Goal: Check status: Check status

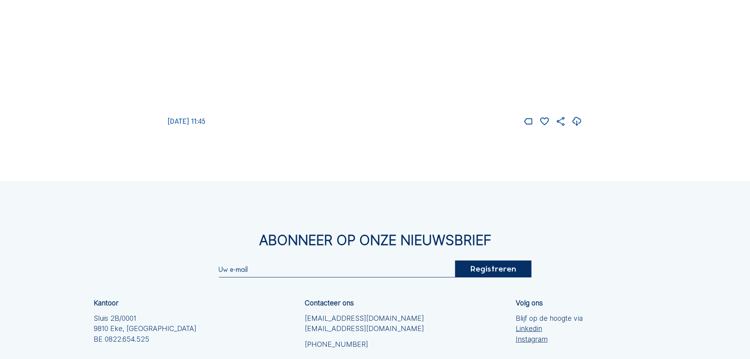
scroll to position [1418, 0]
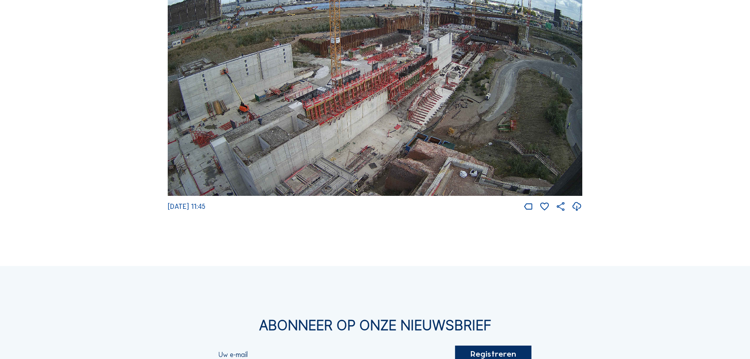
click at [399, 135] on img at bounding box center [375, 79] width 415 height 233
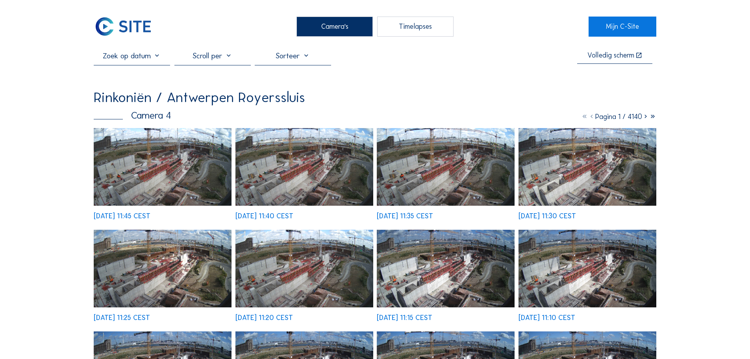
click at [176, 154] on img at bounding box center [163, 167] width 138 height 78
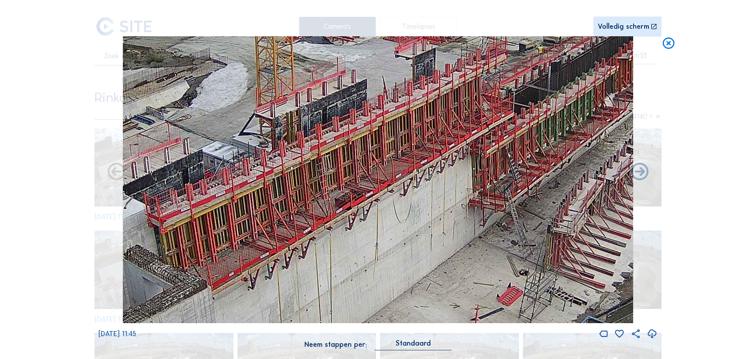
drag, startPoint x: 392, startPoint y: 271, endPoint x: 425, endPoint y: 231, distance: 51.8
click at [425, 231] on img at bounding box center [378, 179] width 510 height 287
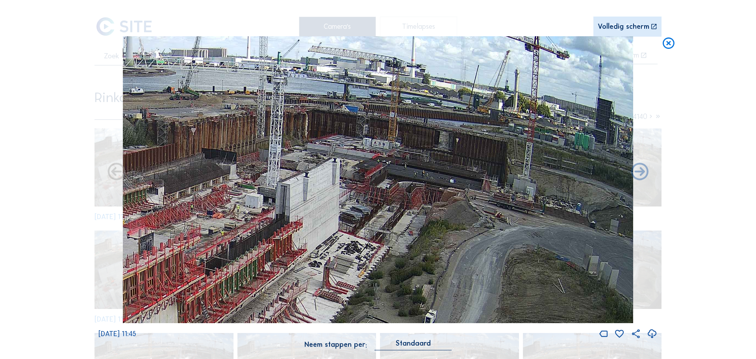
drag, startPoint x: 533, startPoint y: 119, endPoint x: 242, endPoint y: 264, distance: 324.5
click at [242, 264] on img at bounding box center [378, 179] width 510 height 287
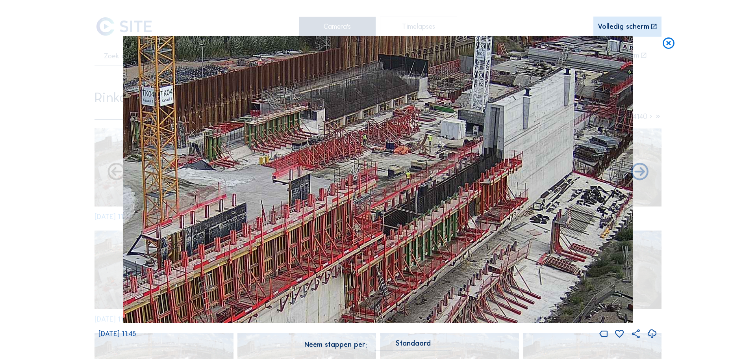
drag, startPoint x: 262, startPoint y: 215, endPoint x: 570, endPoint y: 140, distance: 317.1
click at [570, 140] on img at bounding box center [378, 179] width 510 height 287
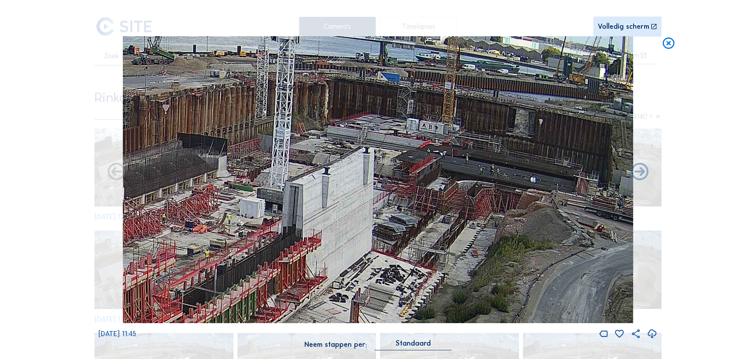
drag, startPoint x: 499, startPoint y: 152, endPoint x: 331, endPoint y: 218, distance: 180.6
click at [331, 218] on img at bounding box center [378, 179] width 510 height 287
click at [671, 44] on icon at bounding box center [668, 43] width 14 height 15
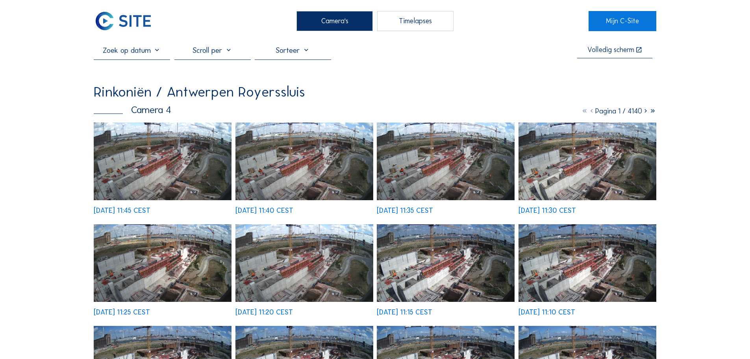
scroll to position [236, 0]
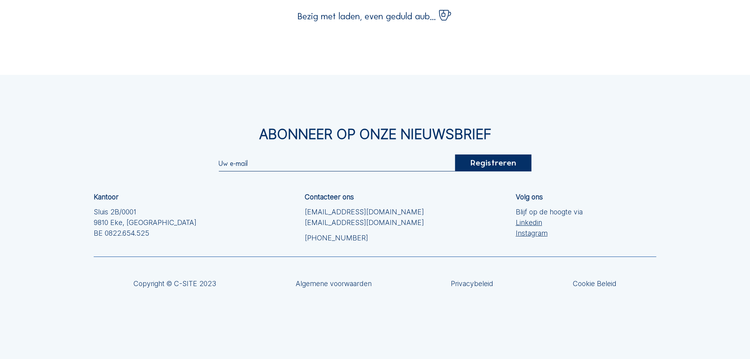
scroll to position [125, 0]
